Goal: Find specific page/section: Find specific page/section

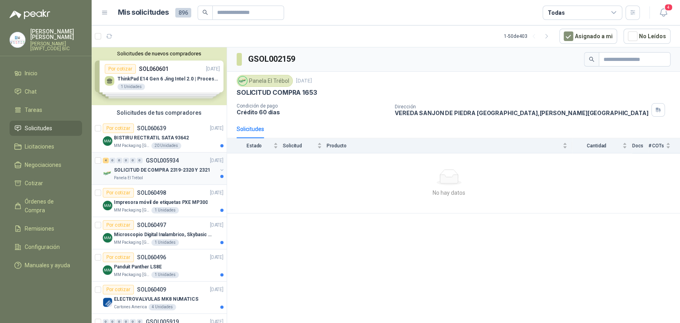
click at [121, 173] on p "SOLICITUD DE COMPRA 2319-2320 Y 2321" at bounding box center [162, 170] width 96 height 8
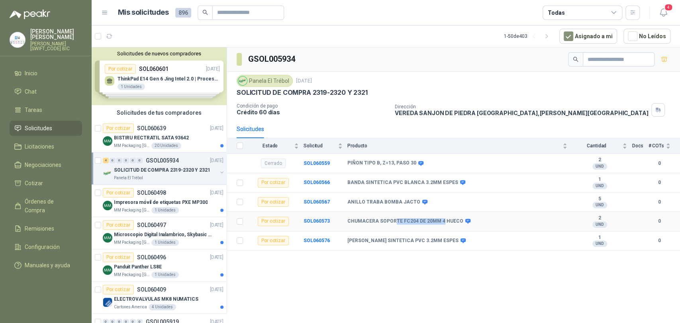
drag, startPoint x: 401, startPoint y: 222, endPoint x: 439, endPoint y: 222, distance: 37.8
click at [439, 222] on b "CHUMACERA SOPORTE FC204 DE 20MM 4 HUECO" at bounding box center [405, 221] width 116 height 6
drag, startPoint x: 414, startPoint y: 217, endPoint x: 455, endPoint y: 217, distance: 41.0
click at [455, 217] on td "CHUMACERA SOPORTE FC204 DE 20MM 4 HUECO" at bounding box center [459, 222] width 225 height 20
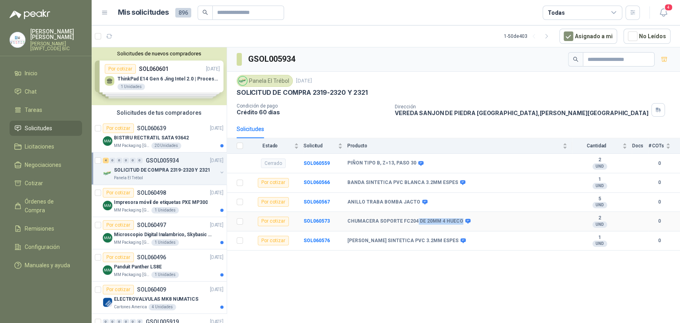
click at [455, 217] on td "CHUMACERA SOPORTE FC204 DE 20MM 4 HUECO" at bounding box center [459, 222] width 225 height 20
drag, startPoint x: 390, startPoint y: 224, endPoint x: 439, endPoint y: 223, distance: 49.8
click at [439, 223] on b "CHUMACERA SOPORTE FC204 DE 20MM 4 HUECO" at bounding box center [405, 221] width 116 height 6
